Goal: Transaction & Acquisition: Purchase product/service

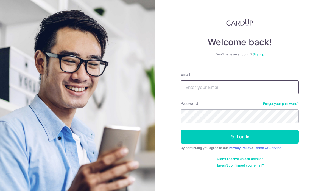
click at [262, 85] on input "Email" at bounding box center [240, 87] width 118 height 14
type input "Joycegjy@gmail.com"
click at [240, 137] on button "Log in" at bounding box center [240, 137] width 118 height 14
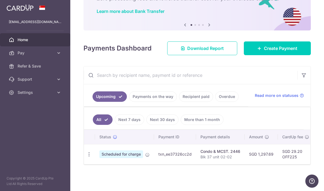
scroll to position [40, 0]
click at [99, 158] on span "Scheduled for charge" at bounding box center [121, 154] width 44 height 8
click at [86, 157] on icon "button" at bounding box center [89, 155] width 6 height 6
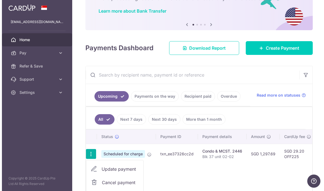
scroll to position [22, 0]
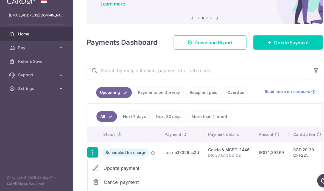
click at [100, 166] on span "Update payment" at bounding box center [118, 169] width 37 height 7
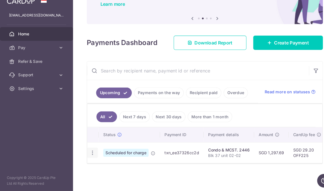
radio input "true"
type input "1,297.69"
type input "30/10/2025"
type input "Blk 37 unit 02-02"
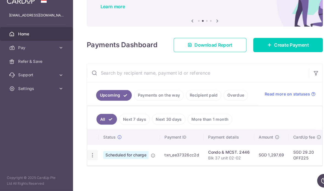
type input "OFF225"
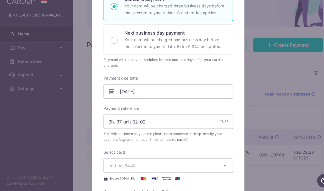
scroll to position [102, 0]
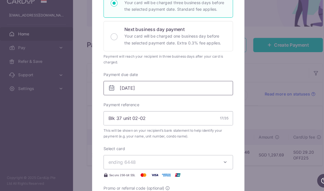
click at [190, 86] on input "30/10/2025" at bounding box center [162, 92] width 125 height 14
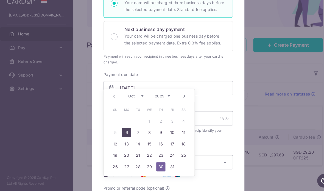
click at [124, 130] on link "6" at bounding box center [122, 134] width 9 height 9
type input "06/10/2025"
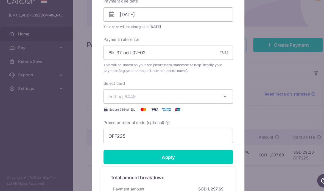
scroll to position [174, 0]
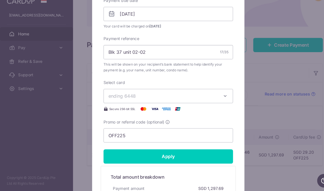
click at [209, 98] on button "ending 6448" at bounding box center [162, 100] width 125 height 14
click at [220, 94] on div at bounding box center [161, 53] width 147 height 374
click at [214, 93] on button "ending 6448" at bounding box center [162, 100] width 125 height 14
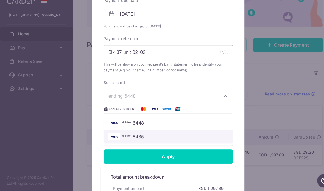
click at [158, 135] on span "**** 8435" at bounding box center [161, 138] width 115 height 7
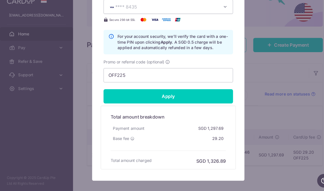
scroll to position [263, 0]
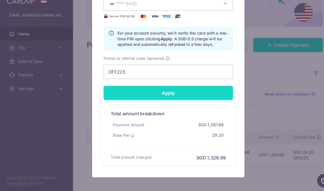
click at [216, 91] on input "Apply" at bounding box center [162, 97] width 125 height 14
type input "Successfully Applied"
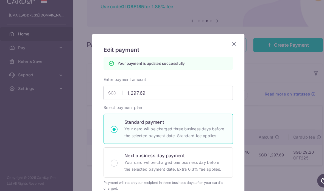
scroll to position [0, 0]
click at [225, 46] on icon "Close" at bounding box center [225, 49] width 7 height 7
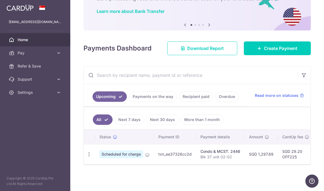
scroll to position [40, 0]
click at [86, 157] on icon "button" at bounding box center [89, 155] width 6 height 6
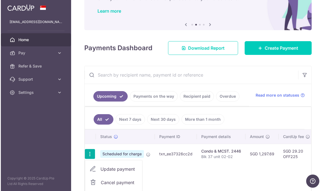
scroll to position [22, 0]
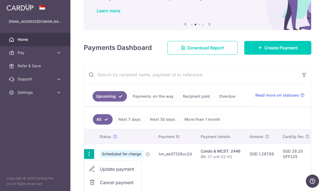
click at [100, 166] on span "Update payment" at bounding box center [118, 169] width 37 height 7
radio input "true"
type input "1,297.69"
type input "06/10/2025"
type input "Blk 37 unit 02-02"
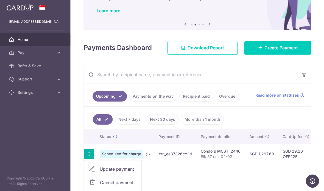
scroll to position [38, 0]
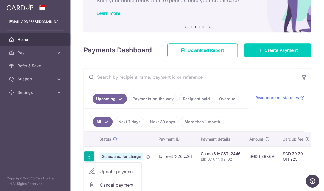
type input "OFF225"
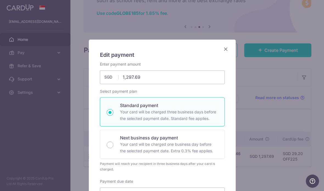
scroll to position [0, 0]
click at [226, 49] on icon "Close" at bounding box center [225, 49] width 7 height 7
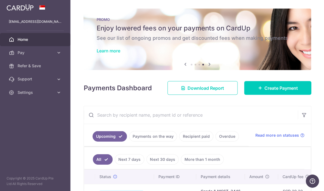
click at [97, 49] on link "Learn more" at bounding box center [109, 50] width 24 height 5
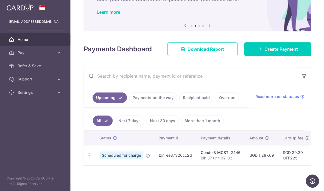
scroll to position [38, 0]
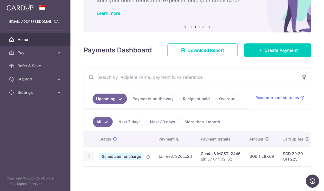
click at [86, 154] on icon "button" at bounding box center [89, 157] width 6 height 6
click at [89, 183] on icon at bounding box center [92, 185] width 7 height 7
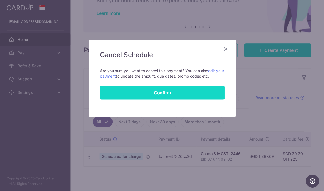
click at [192, 93] on button "Confirm" at bounding box center [162, 93] width 125 height 14
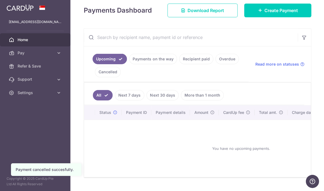
scroll to position [77, 0]
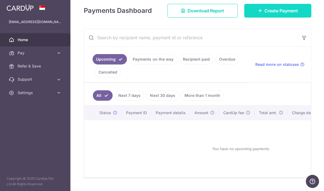
click at [279, 18] on link "Create Payment" at bounding box center [277, 11] width 67 height 14
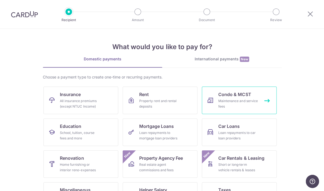
click at [259, 98] on link "Condo & MCST Maintenance and service fees" at bounding box center [239, 99] width 75 height 27
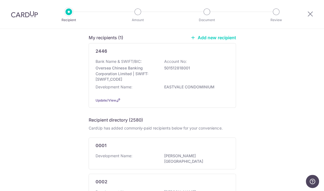
scroll to position [45, 0]
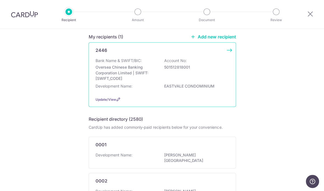
click at [213, 70] on p "501512818001" at bounding box center [195, 67] width 62 height 5
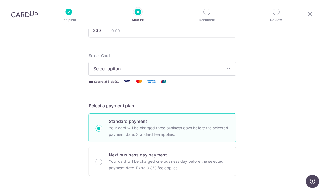
scroll to position [50, 0]
click at [230, 35] on input "text" at bounding box center [161, 31] width 147 height 14
click at [216, 71] on span "Select option" at bounding box center [157, 69] width 128 height 7
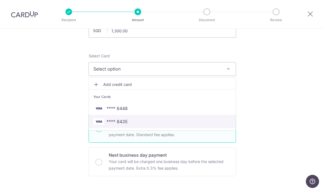
click at [143, 122] on span "**** 8435" at bounding box center [162, 121] width 138 height 7
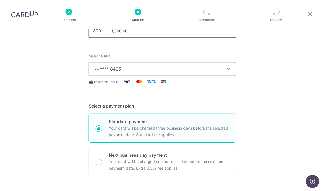
click at [170, 32] on input "1,300.00" at bounding box center [161, 31] width 147 height 14
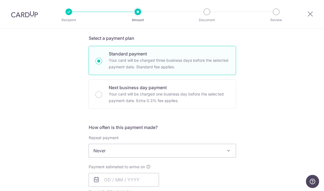
scroll to position [118, 0]
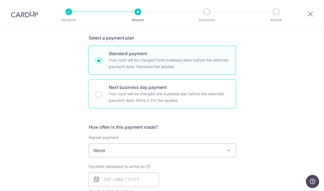
click at [161, 96] on p "Your card will be charged one business day before the selected payment date. Ex…" at bounding box center [168, 96] width 120 height 13
click at [102, 96] on input "Next business day payment Your card will be charged one business day before the…" at bounding box center [98, 94] width 7 height 7
type input "1,300.00"
radio input "false"
radio input "true"
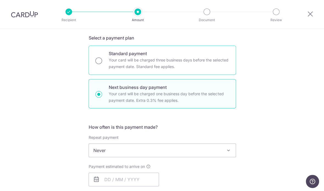
click at [101, 63] on input "Standard payment Your card will be charged three business days before the selec…" at bounding box center [98, 60] width 7 height 7
radio input "true"
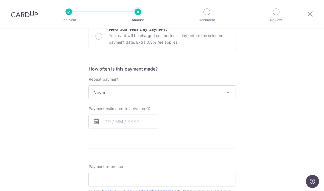
scroll to position [185, 0]
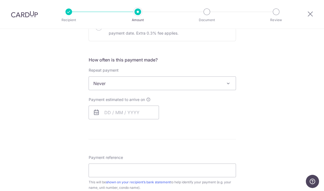
click at [222, 84] on span "Never" at bounding box center [162, 83] width 147 height 13
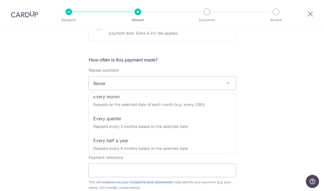
scroll to position [50, 0]
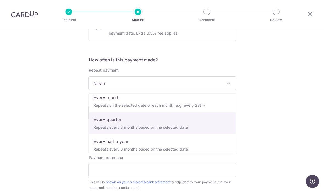
select select "4"
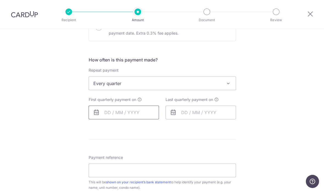
click at [144, 112] on input "text" at bounding box center [123, 112] width 70 height 14
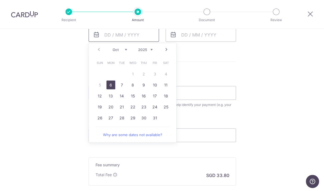
scroll to position [263, 0]
click at [155, 88] on link "10" at bounding box center [154, 84] width 9 height 9
type input "10/10/2025"
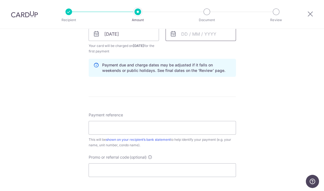
click at [227, 38] on input "text" at bounding box center [200, 34] width 70 height 14
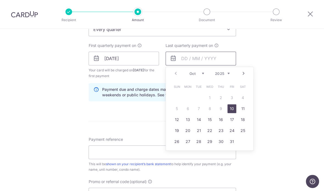
scroll to position [242, 0]
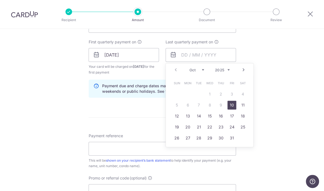
click at [200, 72] on select "Oct Nov Dec" at bounding box center [196, 70] width 15 height 4
click at [226, 72] on select "2025 2026 2027 2028 2029 2030 2031 2032 2033 2034 2035" at bounding box center [222, 70] width 15 height 4
click at [221, 71] on select "2025 2026 2027 2028 2029 2030 2031 2032 2033 2034 2035" at bounding box center [222, 70] width 15 height 4
click at [203, 72] on select "Jan Feb Mar Apr May Jun Jul Aug Sep Oct Nov Dec" at bounding box center [196, 70] width 15 height 4
click at [234, 109] on link "10" at bounding box center [231, 104] width 9 height 9
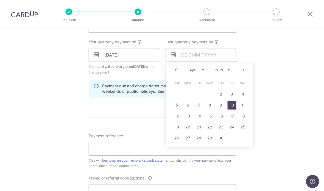
type input "10/04/2026"
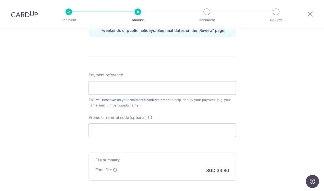
scroll to position [303, 0]
click at [193, 90] on input "Payment reference" at bounding box center [161, 88] width 147 height 14
type input "Blk 37 Unit 02-02"
click at [116, 128] on input "Promo or referral code (optional)" at bounding box center [161, 130] width 147 height 14
click at [171, 132] on input "Promo or referral code (optional)" at bounding box center [161, 130] width 147 height 14
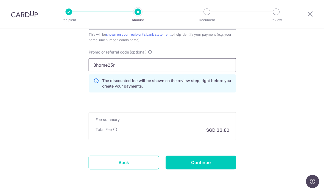
scroll to position [367, 0]
type input "3home25r"
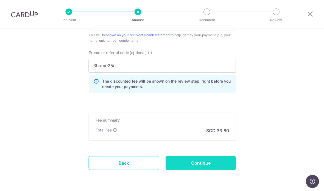
click at [222, 163] on input "Continue" at bounding box center [200, 163] width 70 height 14
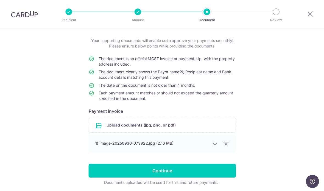
scroll to position [27, 0]
click at [138, 144] on div "1) image-20250930-073922.jpg (2.16 MB)" at bounding box center [150, 142] width 111 height 5
click at [212, 146] on div at bounding box center [214, 143] width 7 height 7
click at [214, 146] on div at bounding box center [214, 143] width 7 height 7
click at [293, 118] on div "Help us verify your payment Your supporting documents will enable us to approve…" at bounding box center [162, 106] width 324 height 209
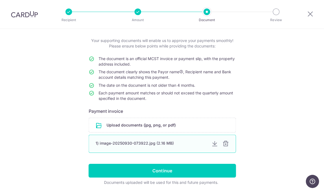
click at [224, 147] on div at bounding box center [225, 143] width 7 height 7
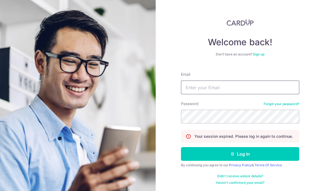
click at [269, 85] on input "Email" at bounding box center [240, 87] width 118 height 14
type input "[EMAIL_ADDRESS][DOMAIN_NAME]"
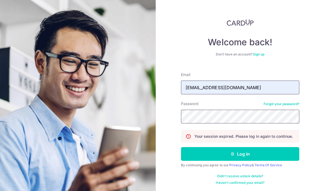
click at [240, 154] on button "Log in" at bounding box center [240, 154] width 118 height 14
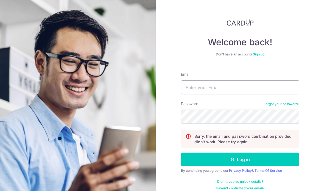
click at [281, 88] on input "Email" at bounding box center [240, 87] width 118 height 14
type input "Joycegjy@gmail.com"
click at [240, 159] on button "Log in" at bounding box center [240, 159] width 118 height 14
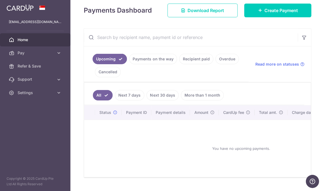
scroll to position [77, 0]
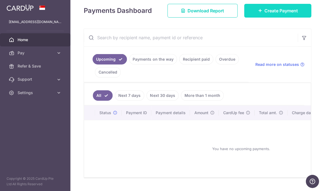
click at [287, 18] on link "Create Payment" at bounding box center [277, 11] width 67 height 14
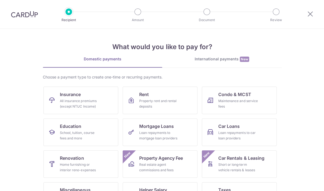
click at [291, 36] on section "What would you like to pay for? Domestic payments International payments New Ch…" at bounding box center [162, 110] width 324 height 162
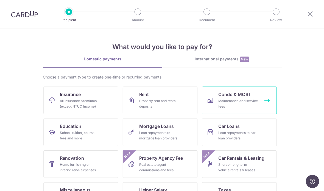
click at [245, 105] on div "Maintenance and service fees" at bounding box center [238, 103] width 40 height 11
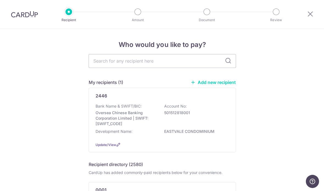
scroll to position [11, 0]
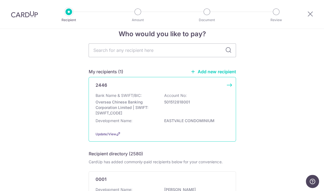
click at [216, 116] on div "Bank Name & SWIFT/BIC: Oversea Chinese Banking Corporation Limited | SWIFT: [SW…" at bounding box center [161, 104] width 133 height 23
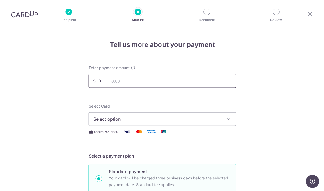
click at [214, 78] on input "text" at bounding box center [161, 81] width 147 height 14
click at [227, 116] on button "Select option" at bounding box center [161, 119] width 147 height 14
type input "1,300.00"
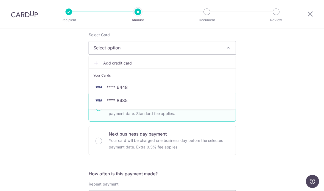
scroll to position [81, 0]
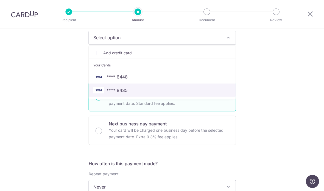
click at [189, 93] on span "**** 8435" at bounding box center [162, 90] width 138 height 7
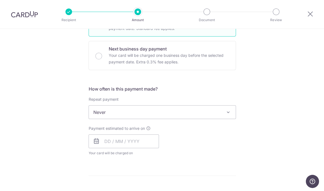
scroll to position [156, 0]
click at [216, 114] on span "Never" at bounding box center [162, 111] width 147 height 13
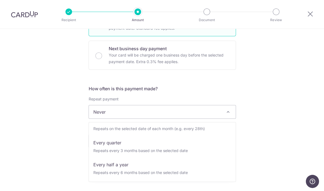
scroll to position [55, 0]
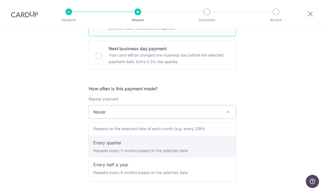
select select "4"
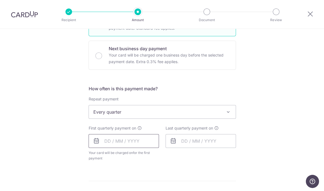
click at [142, 144] on input "text" at bounding box center [123, 141] width 70 height 14
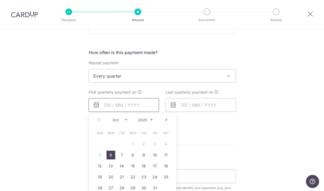
scroll to position [227, 0]
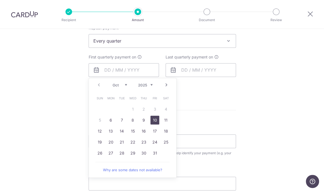
click at [156, 123] on link "10" at bounding box center [154, 120] width 9 height 9
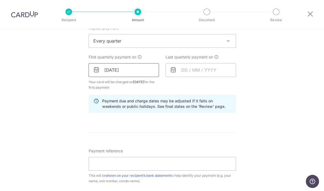
click at [148, 71] on input "10/10/2025" at bounding box center [123, 70] width 70 height 14
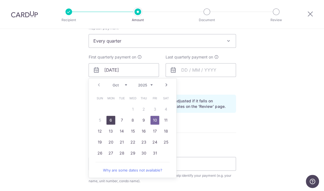
click at [113, 123] on link "6" at bounding box center [110, 120] width 9 height 9
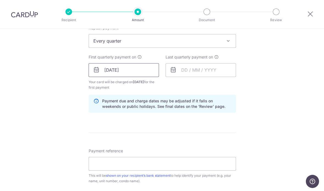
click at [149, 74] on input "06/10/2025" at bounding box center [123, 70] width 70 height 14
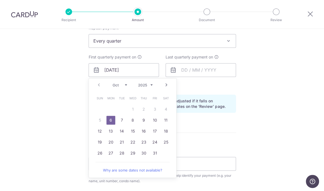
click at [156, 121] on link "10" at bounding box center [154, 120] width 9 height 9
type input "10/10/2025"
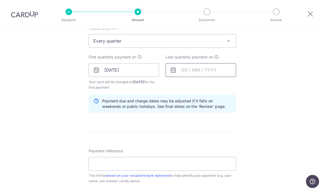
click at [223, 72] on input "text" at bounding box center [200, 70] width 70 height 14
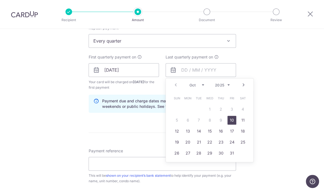
click at [228, 86] on select "2025 2026 2027 2028 2029 2030 2031 2032 2033 2034 2035" at bounding box center [222, 85] width 15 height 4
click at [201, 87] on select "Jan Feb Mar Apr May Jun Jul Aug Sep Oct Nov Dec" at bounding box center [196, 85] width 15 height 4
click at [223, 122] on link "9" at bounding box center [220, 120] width 9 height 9
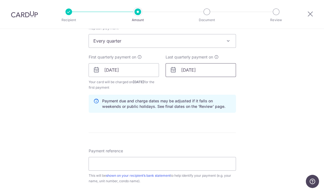
click at [217, 72] on input "09/04/2026" at bounding box center [200, 70] width 70 height 14
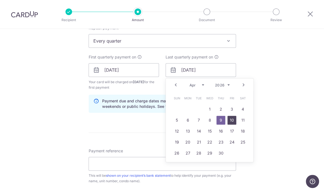
click at [229, 121] on link "10" at bounding box center [231, 120] width 9 height 9
type input "10/04/2026"
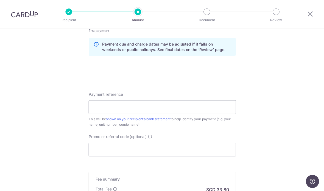
scroll to position [292, 0]
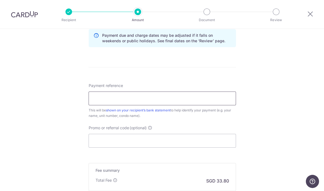
click at [227, 102] on input "Payment reference" at bounding box center [161, 98] width 147 height 14
type input "Blk 27 Unit 02-02"
click at [205, 142] on input "Promo or referral code (optional)" at bounding box center [161, 141] width 147 height 14
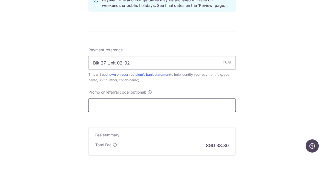
scroll to position [22, 0]
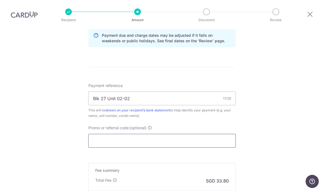
click at [216, 134] on input "Promo or referral code (optional)" at bounding box center [161, 141] width 147 height 14
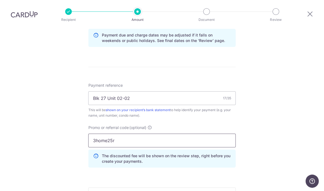
type input "3home25r"
click at [298, 128] on div "Tell us more about your payment Enter payment amount SGD 1,300.00 1300.00 Selec…" at bounding box center [162, 10] width 324 height 549
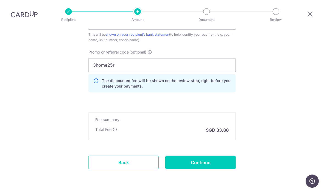
scroll to position [367, 0]
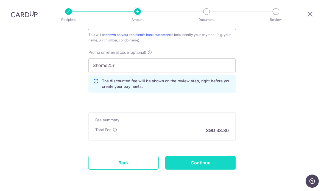
click at [211, 156] on input "Continue" at bounding box center [200, 163] width 70 height 14
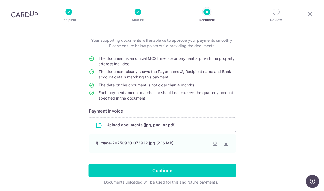
scroll to position [27, 0]
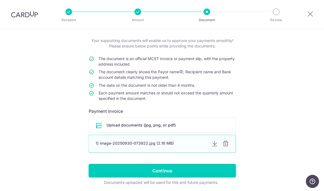
click at [215, 147] on div at bounding box center [214, 143] width 7 height 7
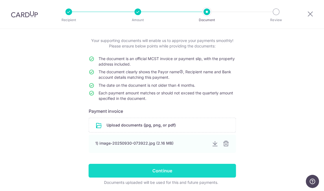
click at [218, 173] on input "Continue" at bounding box center [161, 171] width 147 height 14
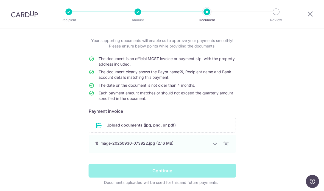
click at [219, 171] on div "Continue" at bounding box center [162, 171] width 154 height 14
click at [168, 169] on div "Continue" at bounding box center [162, 171] width 154 height 14
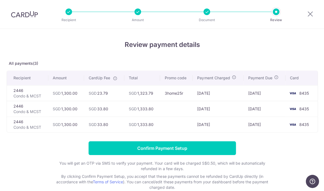
click at [135, 14] on div at bounding box center [137, 12] width 7 height 7
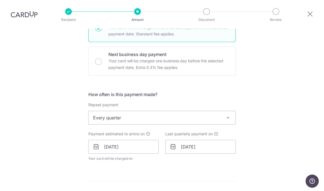
scroll to position [152, 0]
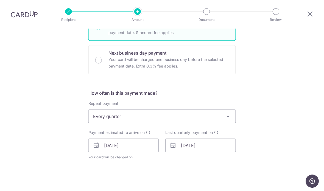
click at [216, 110] on span "Every quarter" at bounding box center [162, 116] width 147 height 13
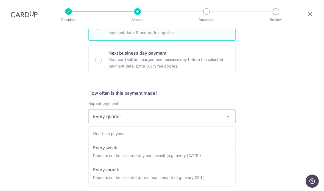
scroll to position [1, 0]
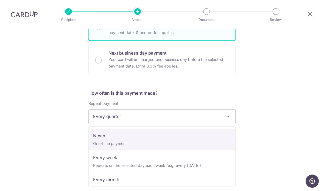
select select "1"
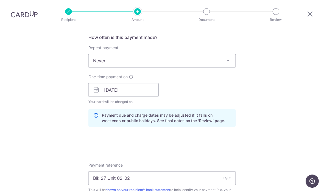
scroll to position [207, 0]
click at [102, 171] on input "Blk 27 Unit 02-02" at bounding box center [161, 178] width 147 height 14
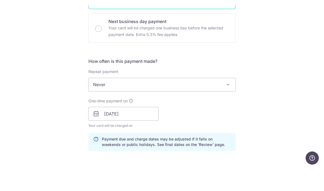
scroll to position [161, 0]
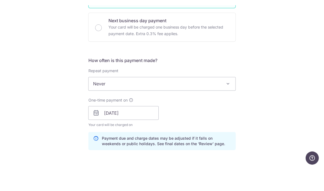
type input "Blk 37 Unit 02-02"
click at [214, 100] on span "Never" at bounding box center [162, 106] width 147 height 13
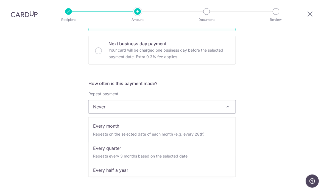
scroll to position [48, 0]
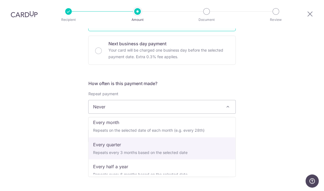
select select "4"
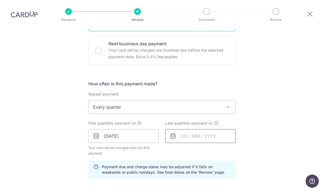
click at [217, 129] on input "text" at bounding box center [200, 136] width 70 height 14
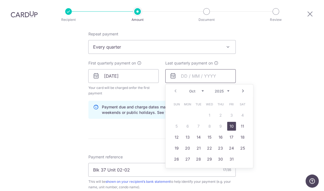
scroll to position [221, 0]
click at [203, 89] on select "Oct Nov Dec" at bounding box center [196, 91] width 15 height 4
click at [225, 89] on select "2025 2026 2027 2028 2029 2030 2031 2032 2033 2034 2035" at bounding box center [222, 91] width 15 height 4
click at [228, 89] on select "2025 2026 2027 2028 2029 2030 2031 2032 2033 2034 2035" at bounding box center [222, 91] width 15 height 4
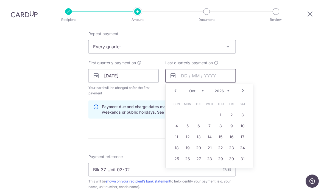
scroll to position [22, 0]
click at [198, 89] on select "Jan Feb Mar Apr May Jun [DATE] Aug Sep Oct Nov Dec" at bounding box center [196, 91] width 15 height 4
click at [231, 122] on link "9" at bounding box center [231, 126] width 9 height 9
type input "[DATE]"
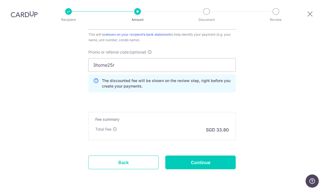
scroll to position [367, 0]
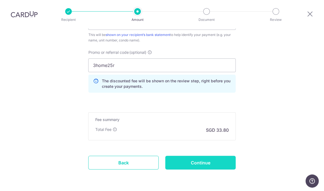
click at [222, 156] on input "Continue" at bounding box center [200, 163] width 70 height 14
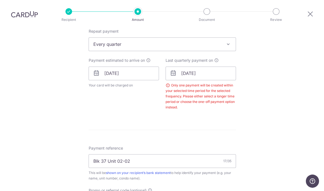
scroll to position [223, 0]
click at [226, 67] on input "[DATE]" at bounding box center [200, 74] width 70 height 14
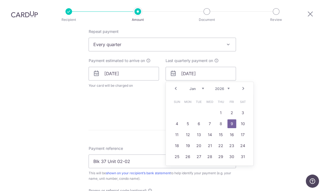
click at [290, 49] on div "Tell us more about your payment Enter payment amount SGD 1,300.00 1300.00 Selec…" at bounding box center [162, 77] width 324 height 543
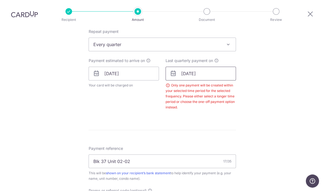
click at [222, 67] on input "[DATE]" at bounding box center [200, 74] width 70 height 14
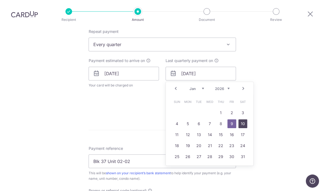
click at [244, 119] on link "10" at bounding box center [242, 123] width 9 height 9
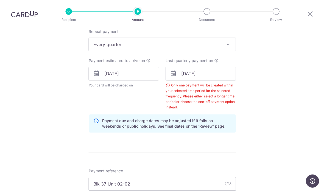
click at [289, 60] on div "Tell us more about your payment Enter payment amount SGD 1,300.00 1300.00 Selec…" at bounding box center [162, 89] width 324 height 566
click at [224, 67] on input "[DATE]" at bounding box center [200, 74] width 70 height 14
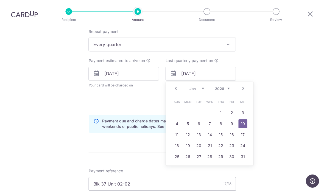
click at [203, 86] on select "Jan Feb Mar Apr May Jun [DATE] Aug Sep Oct Nov Dec" at bounding box center [196, 88] width 15 height 4
click at [220, 119] on link "9" at bounding box center [220, 123] width 9 height 9
type input "[DATE]"
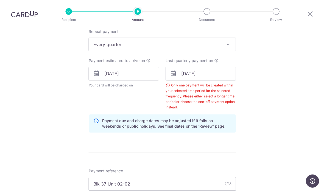
click at [298, 76] on div "Tell us more about your payment Enter payment amount SGD 1,300.00 1300.00 Selec…" at bounding box center [162, 89] width 324 height 566
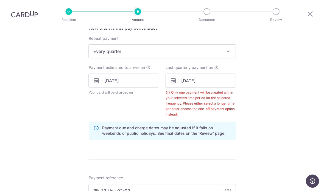
scroll to position [209, 0]
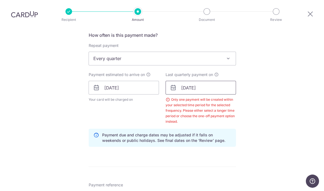
click at [219, 81] on input "[DATE]" at bounding box center [200, 88] width 70 height 14
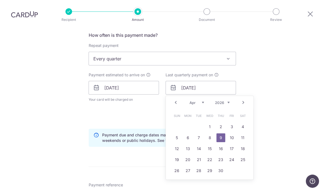
click at [281, 67] on div "Tell us more about your payment Enter payment amount SGD 1,300.00 1300.00 Selec…" at bounding box center [162, 103] width 324 height 566
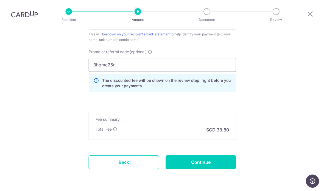
scroll to position [384, 0]
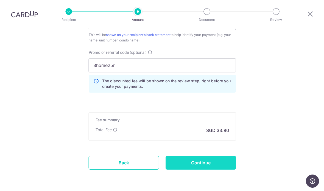
click at [217, 156] on input "Continue" at bounding box center [200, 163] width 70 height 14
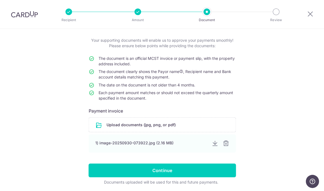
scroll to position [27, 0]
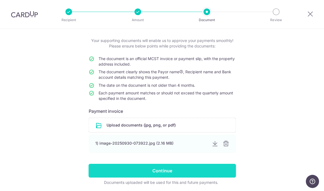
click at [218, 174] on input "Continue" at bounding box center [161, 171] width 147 height 14
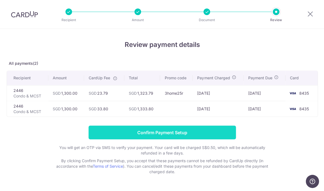
click at [228, 130] on input "Confirm Payment Setup" at bounding box center [161, 132] width 147 height 14
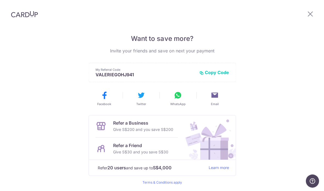
scroll to position [22, 0]
